Goal: Check status: Check status

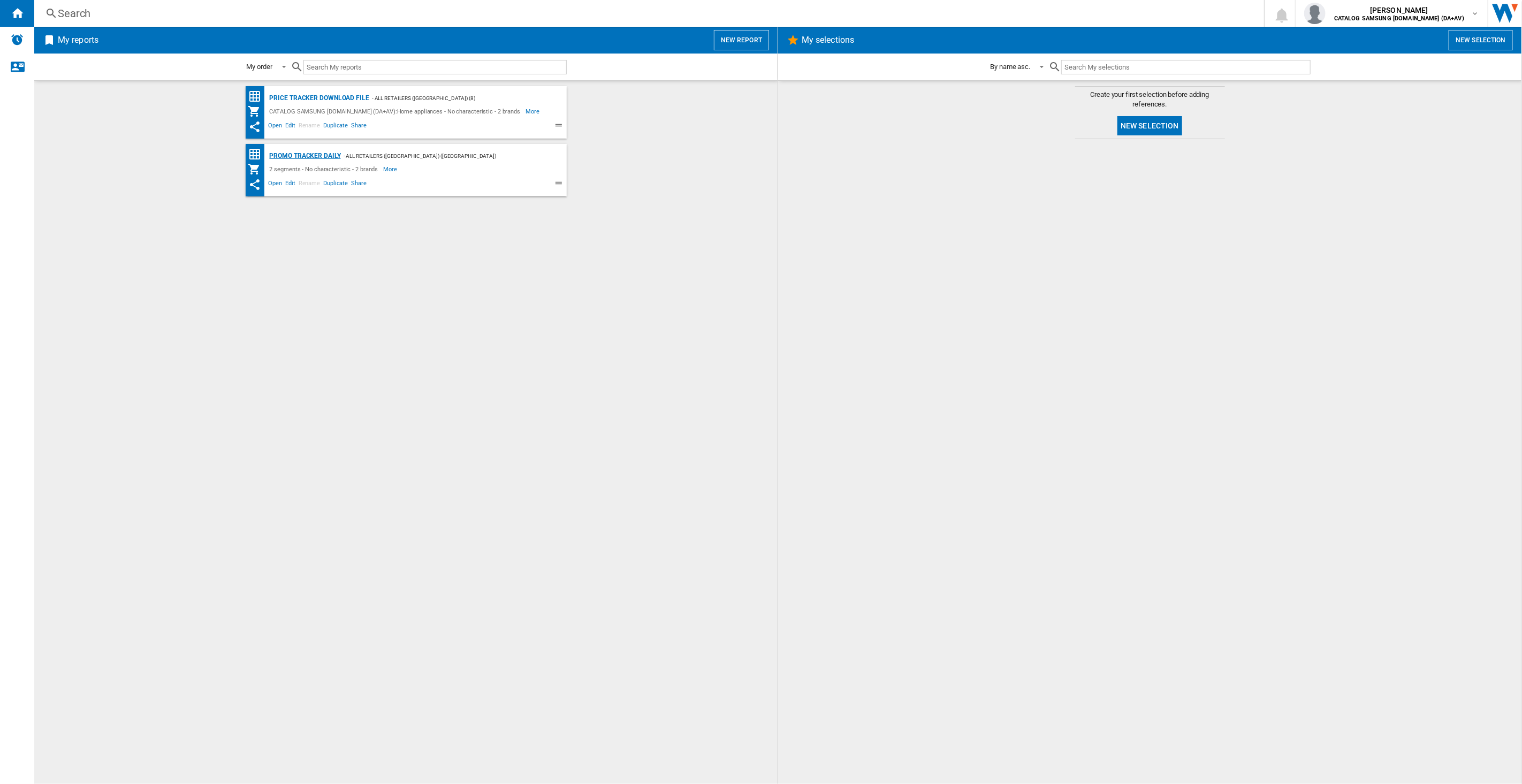
click at [312, 151] on div "Promo Tracker Daily" at bounding box center [304, 156] width 74 height 13
click at [328, 158] on div "Promo Tracker Daily" at bounding box center [304, 156] width 74 height 13
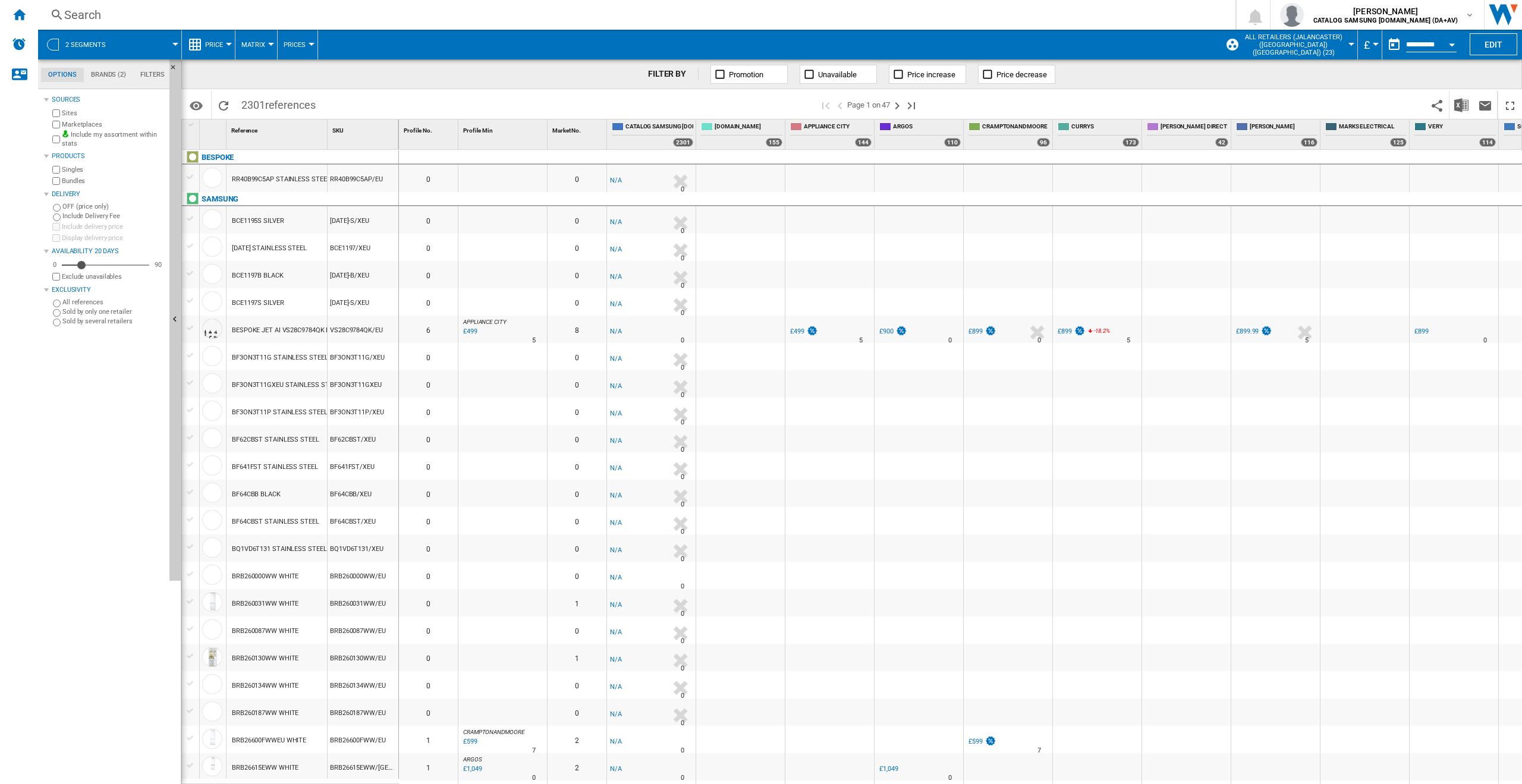
click at [96, 79] on md-tab-item "Brands (2)" at bounding box center [108, 75] width 50 height 14
click at [156, 75] on md-tab-item "Filters" at bounding box center [152, 75] width 38 height 14
click at [57, 72] on md-tab-item "Options" at bounding box center [62, 75] width 43 height 14
